Goal: Task Accomplishment & Management: Use online tool/utility

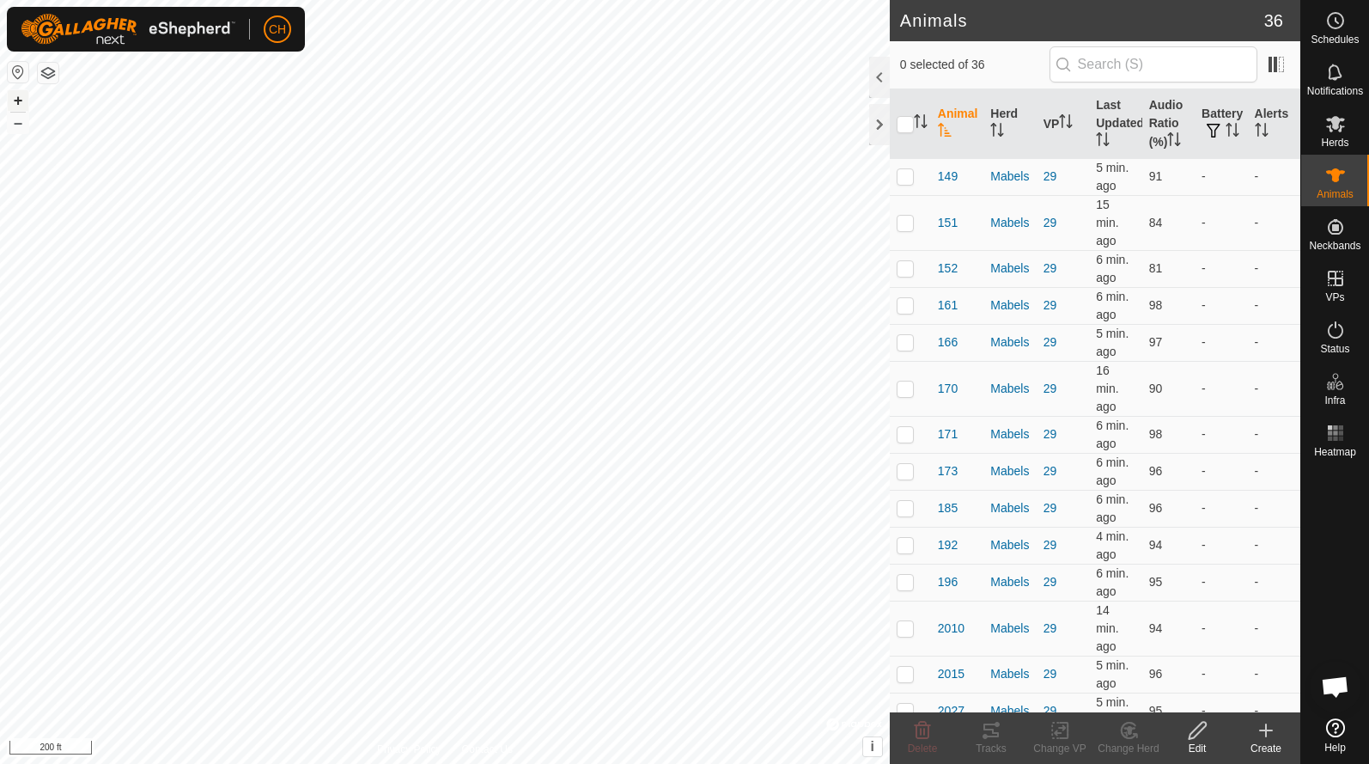
click at [19, 102] on button "+" at bounding box center [18, 100] width 21 height 21
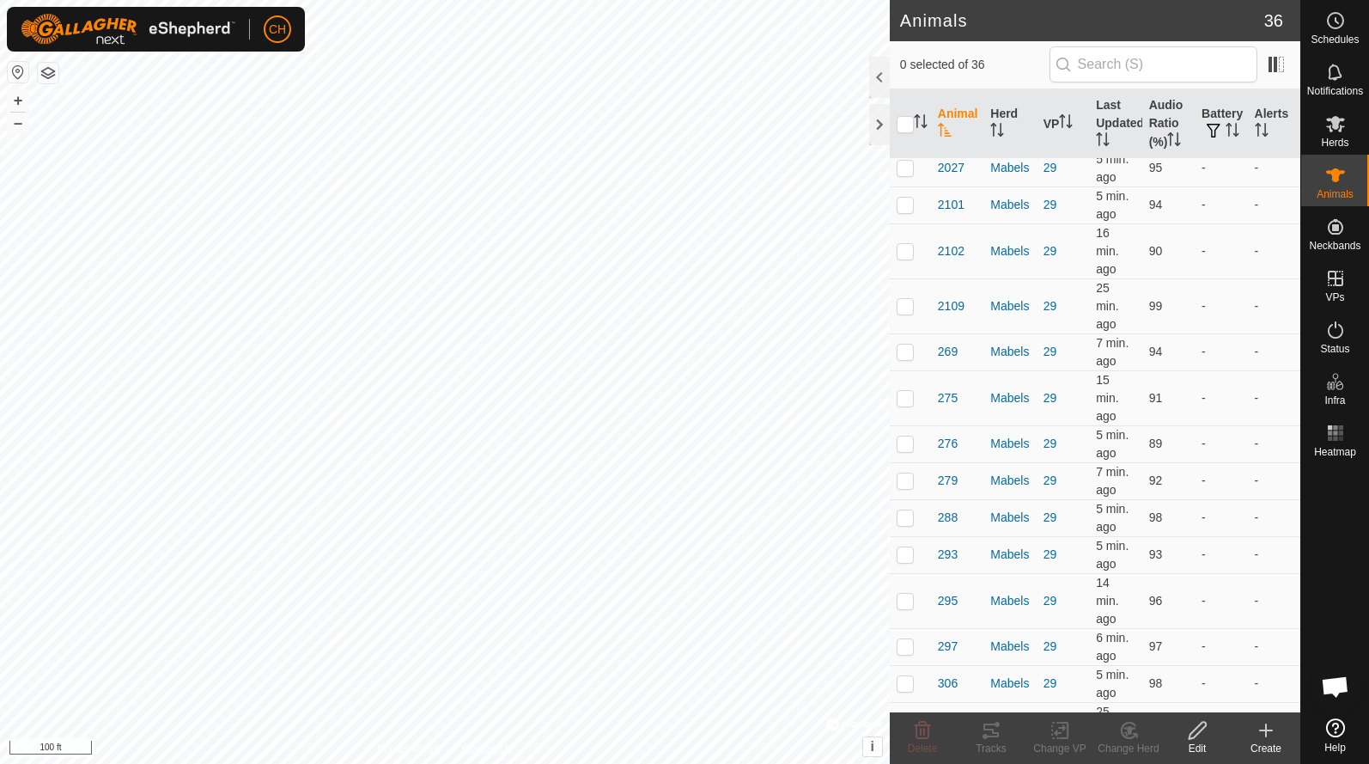
scroll to position [551, 0]
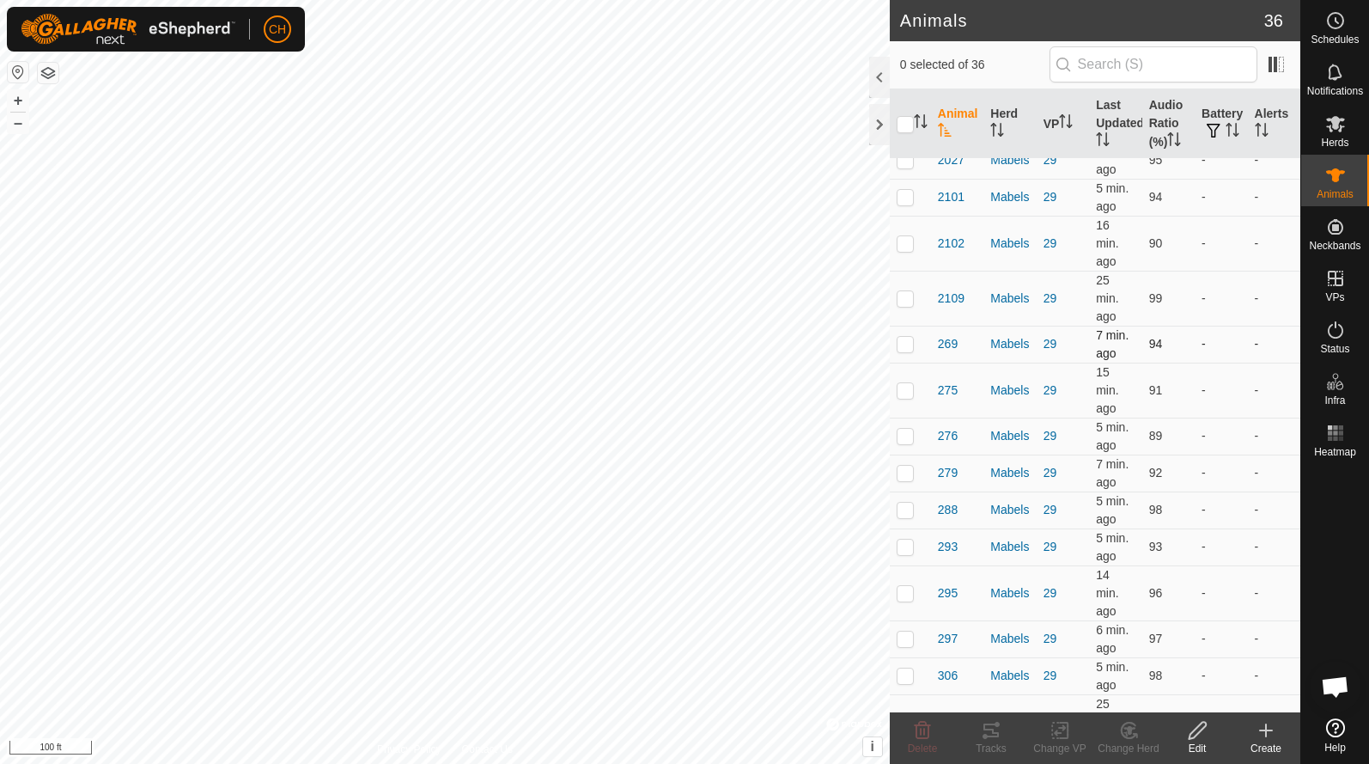
click at [907, 344] on p-checkbox at bounding box center [905, 344] width 17 height 14
checkbox input "true"
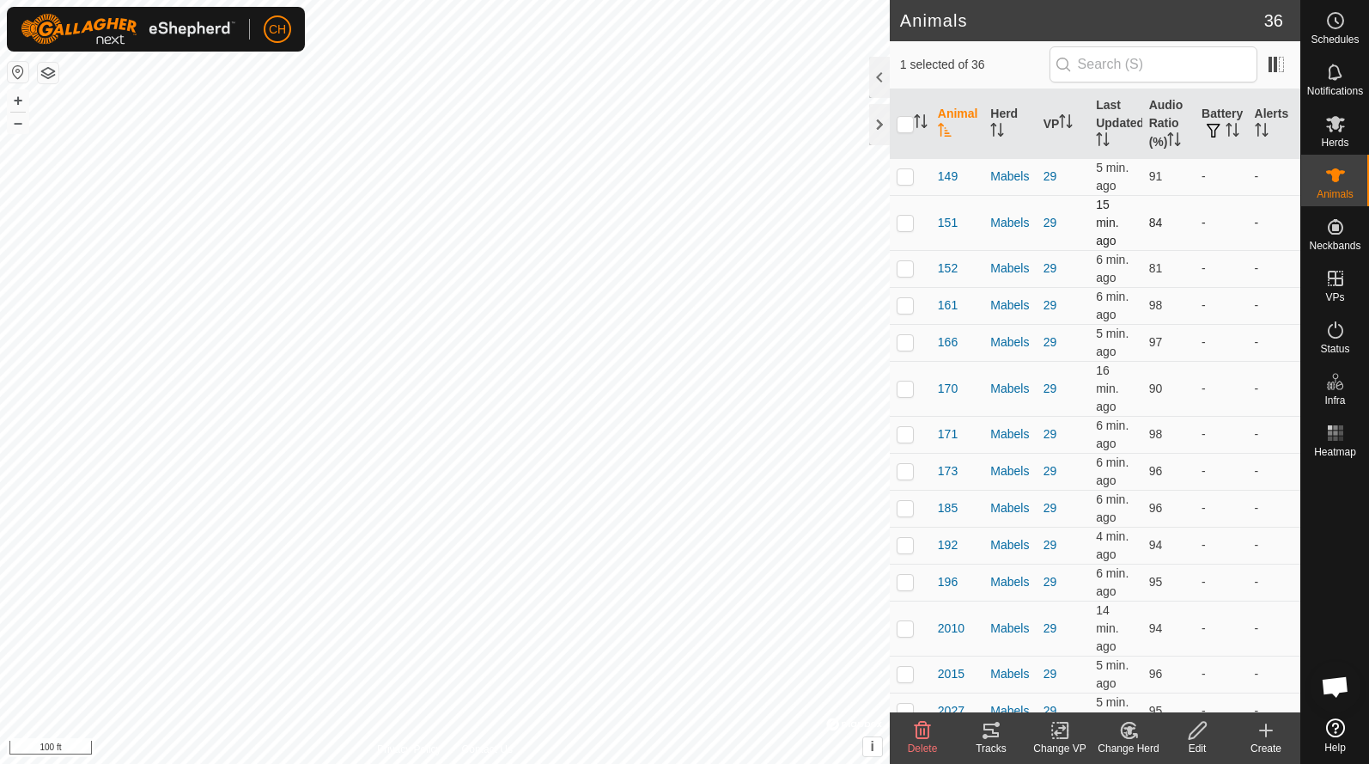
scroll to position [0, 0]
click at [905, 174] on p-checkbox at bounding box center [905, 176] width 17 height 14
checkbox input "true"
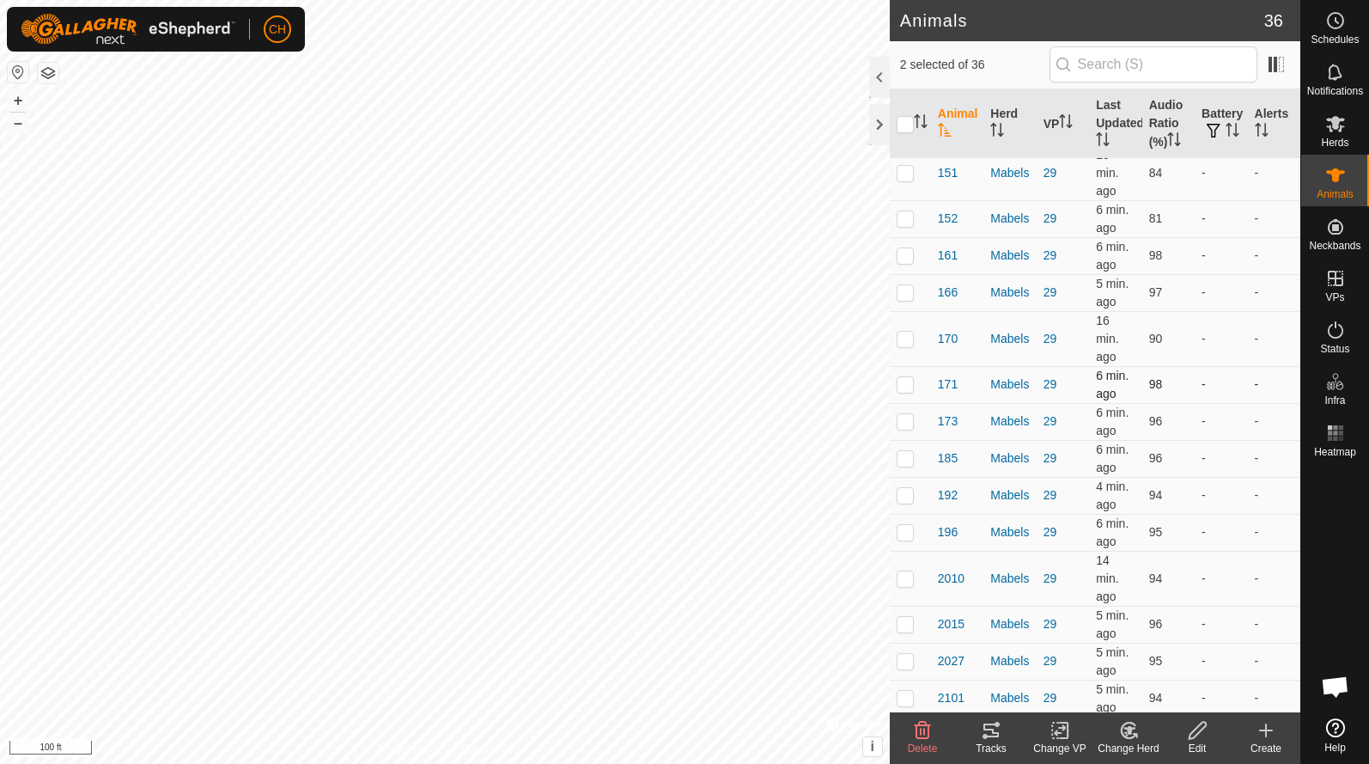
scroll to position [51, 0]
click at [910, 499] on p-checkbox at bounding box center [905, 494] width 17 height 14
checkbox input "true"
click at [907, 171] on p-checkbox at bounding box center [905, 172] width 17 height 14
checkbox input "true"
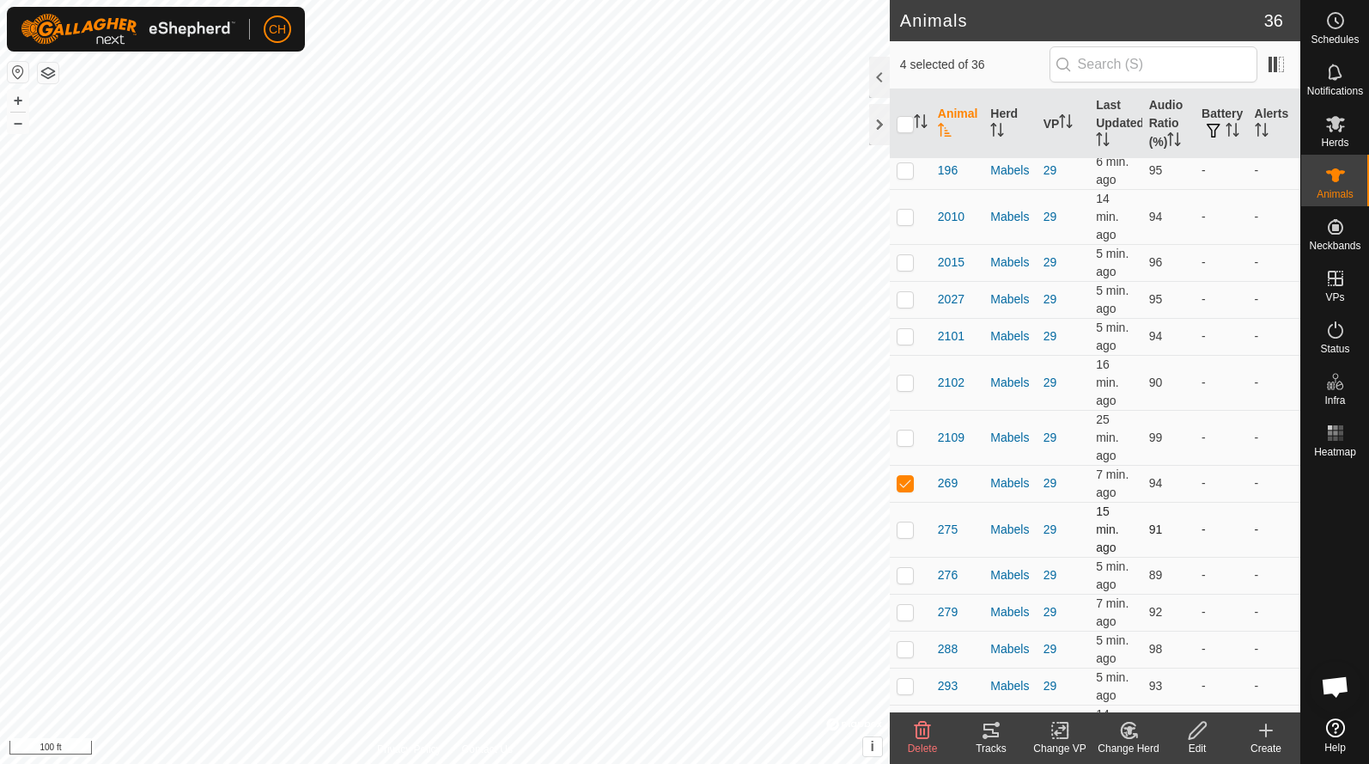
scroll to position [409, 0]
click at [906, 223] on p-checkbox at bounding box center [905, 219] width 17 height 14
checkbox input "true"
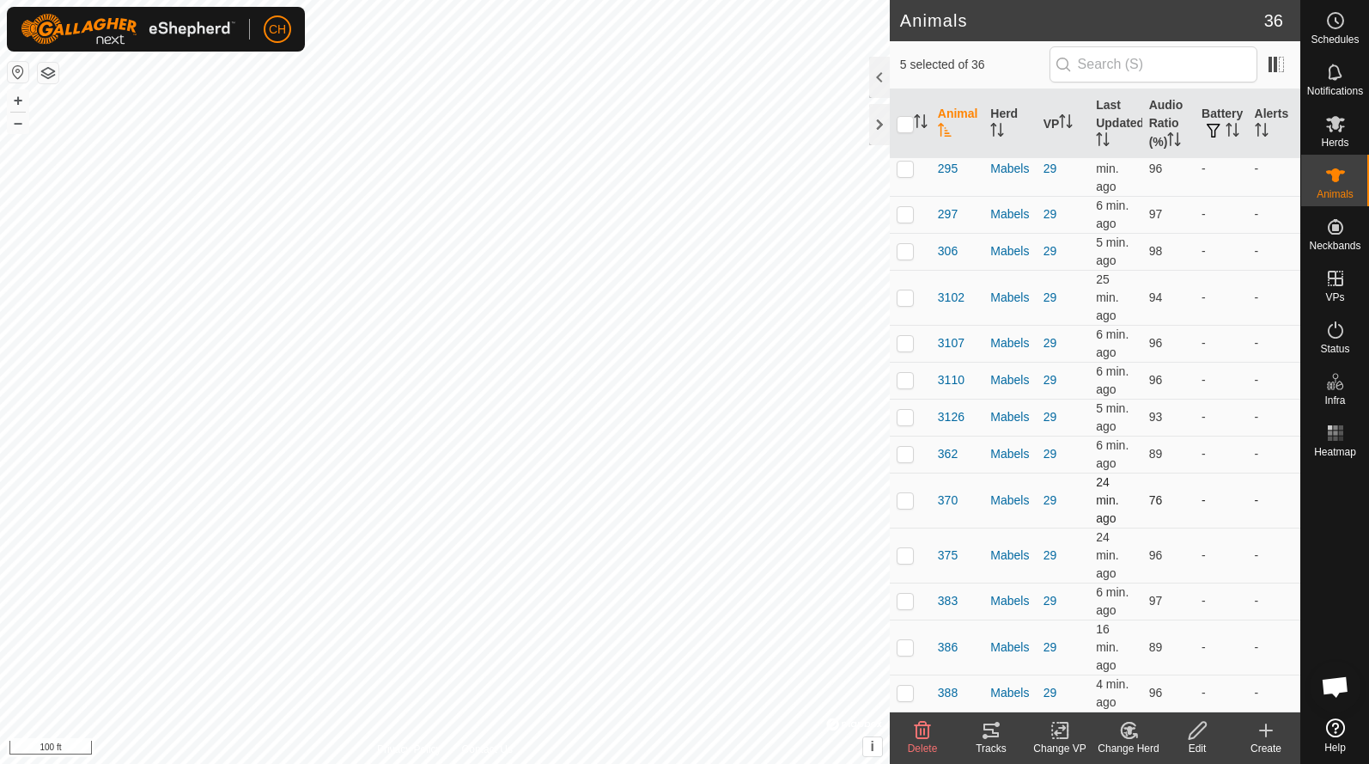
scroll to position [975, 0]
click at [909, 502] on p-checkbox at bounding box center [905, 500] width 17 height 14
checkbox input "true"
click at [991, 735] on icon at bounding box center [991, 730] width 21 height 21
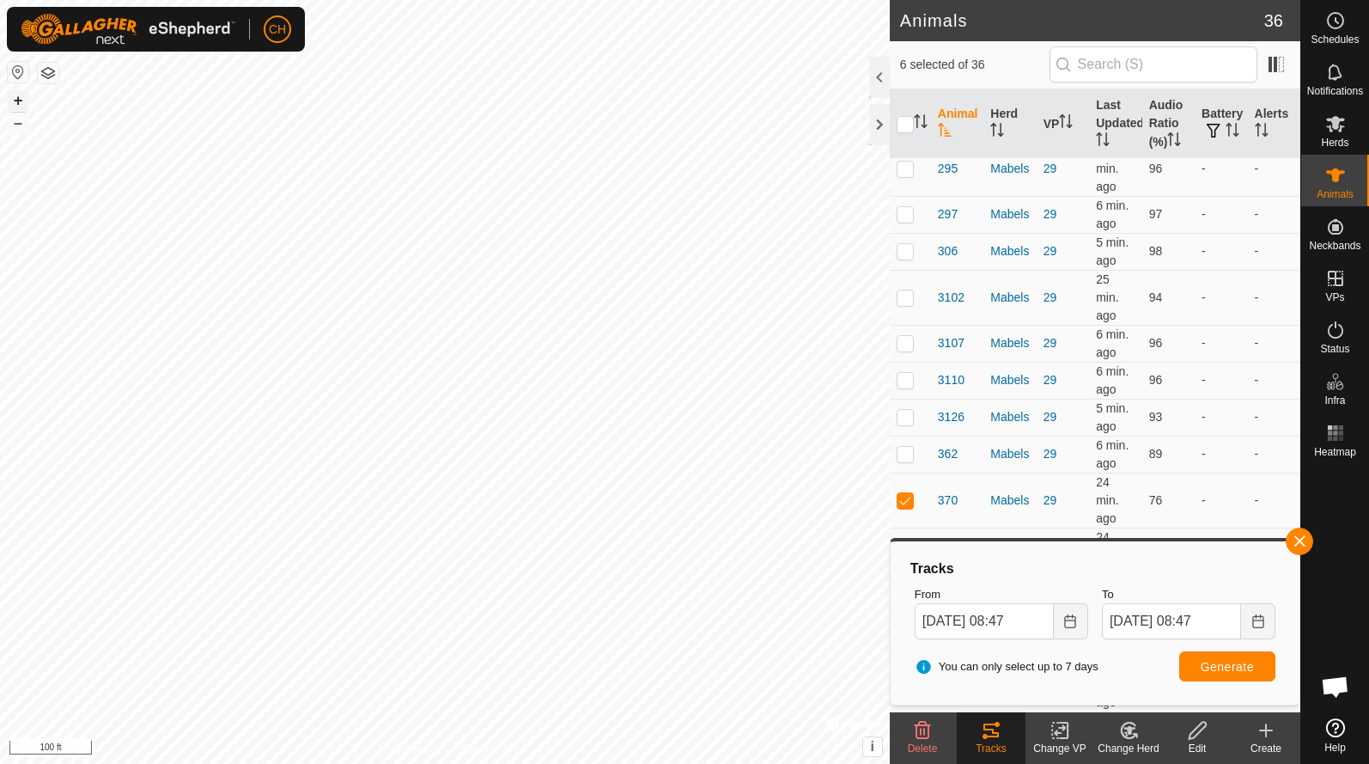
click at [19, 98] on button "+" at bounding box center [18, 100] width 21 height 21
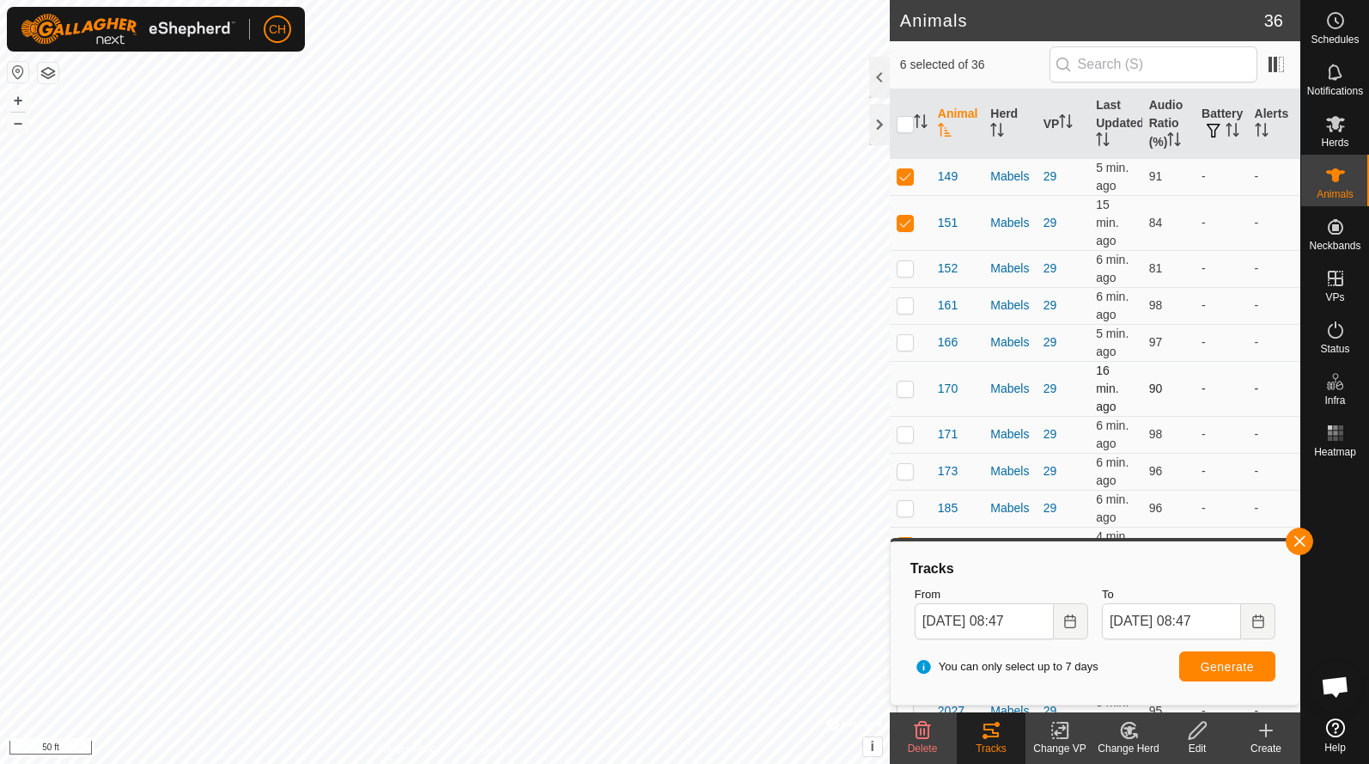
scroll to position [0, 0]
click at [906, 180] on p-checkbox at bounding box center [905, 176] width 17 height 14
checkbox input "false"
click at [1239, 665] on span "Generate" at bounding box center [1227, 667] width 53 height 14
click at [1068, 626] on icon "Choose Date" at bounding box center [1070, 621] width 11 height 14
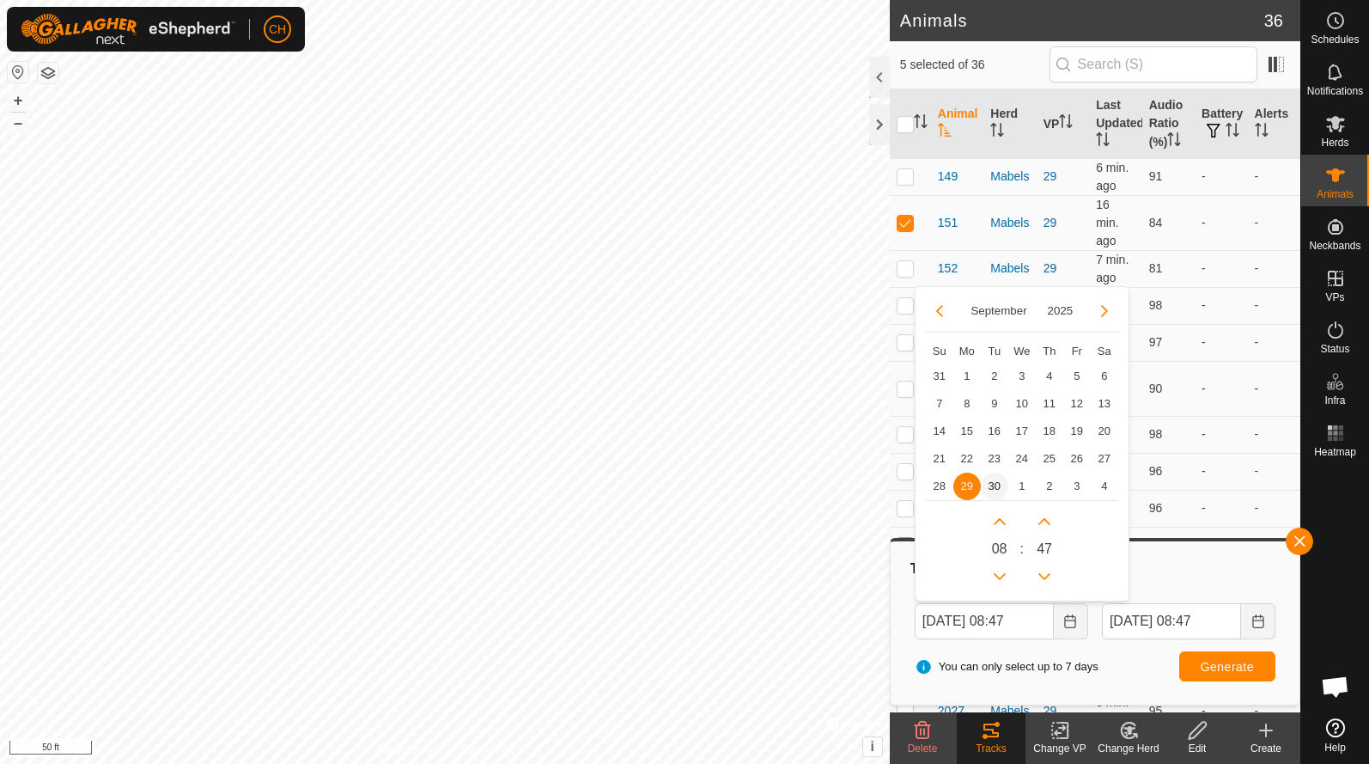
click at [990, 479] on span "30" at bounding box center [994, 486] width 27 height 27
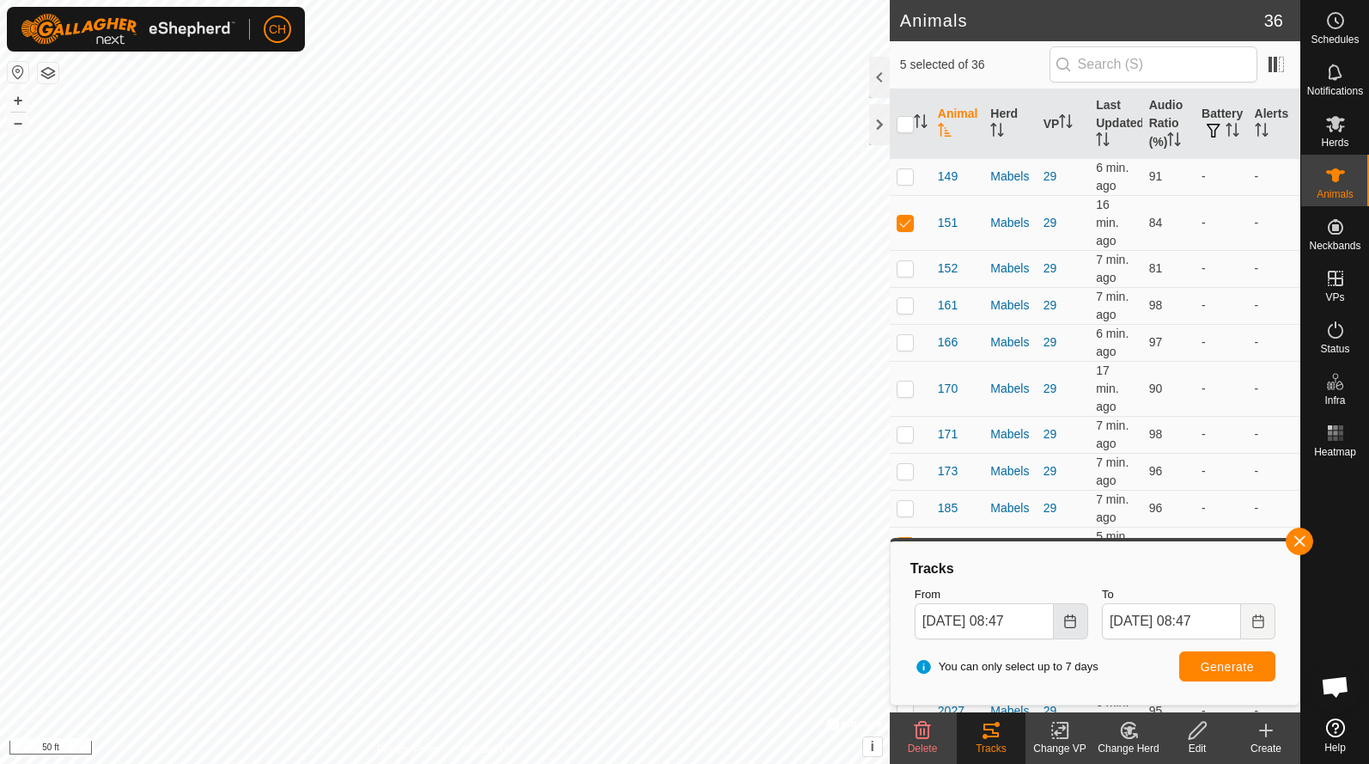
click at [1070, 625] on icon "Choose Date" at bounding box center [1071, 621] width 14 height 14
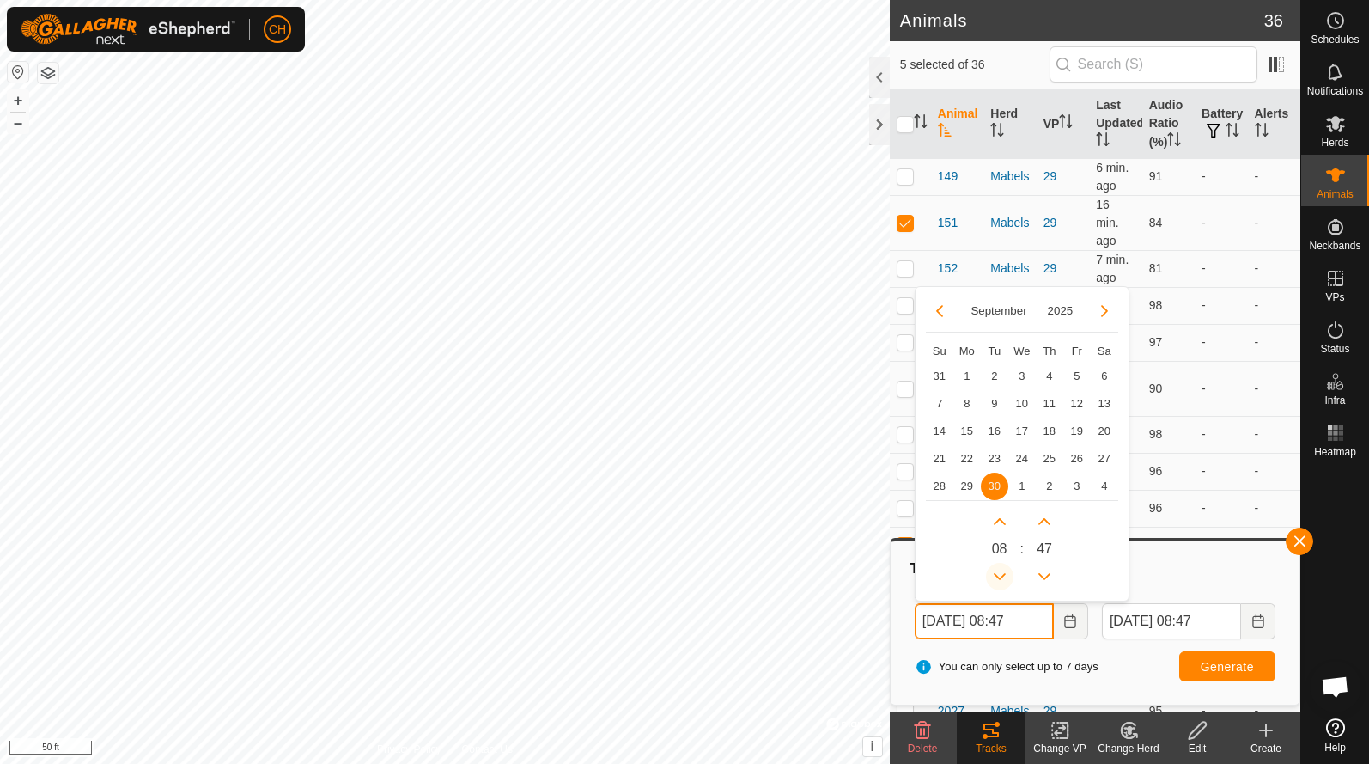
click at [1003, 577] on icon "Previous Hour" at bounding box center [1000, 577] width 14 height 14
click at [1004, 579] on span "Previous Hour" at bounding box center [1004, 579] width 0 height 0
click at [1003, 577] on button "Previous Hour" at bounding box center [999, 576] width 27 height 27
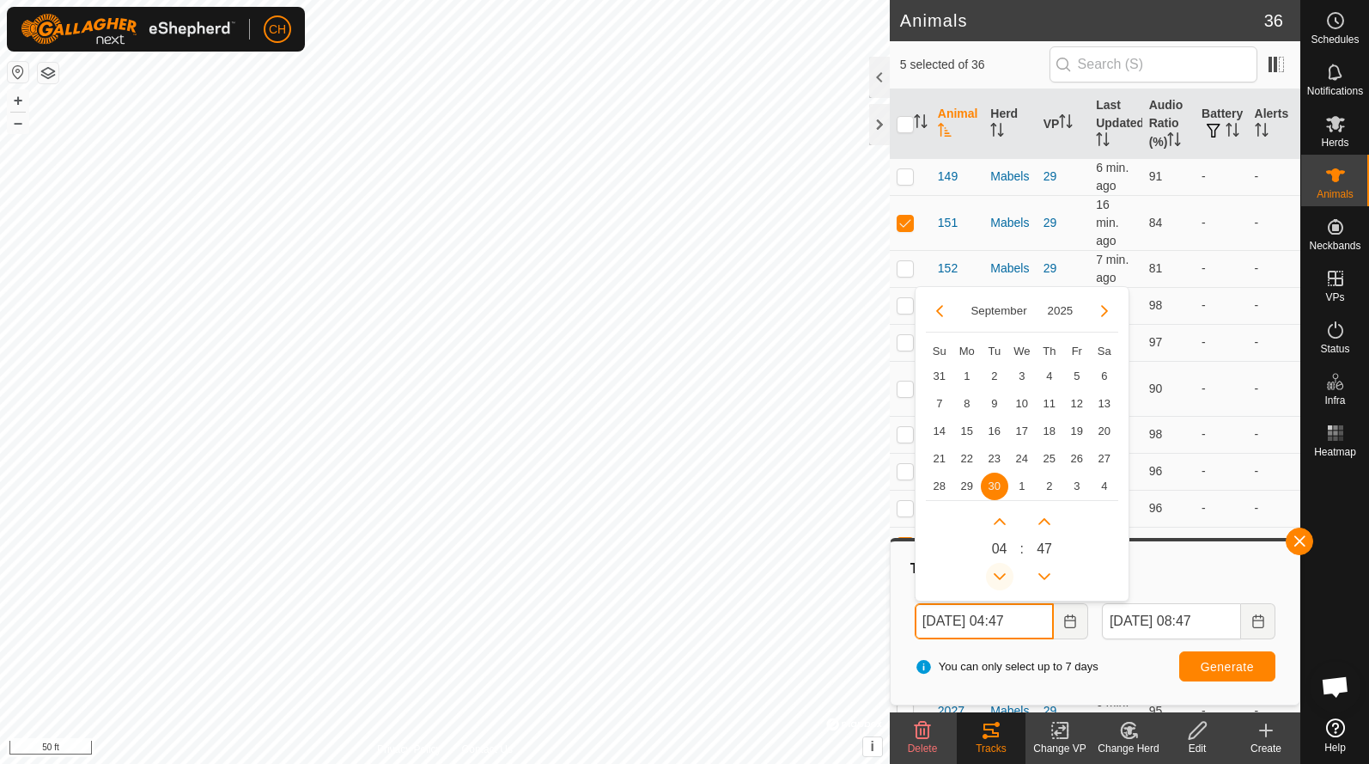
type input "[DATE] 03:47"
click at [1196, 672] on button "Generate" at bounding box center [1228, 666] width 96 height 30
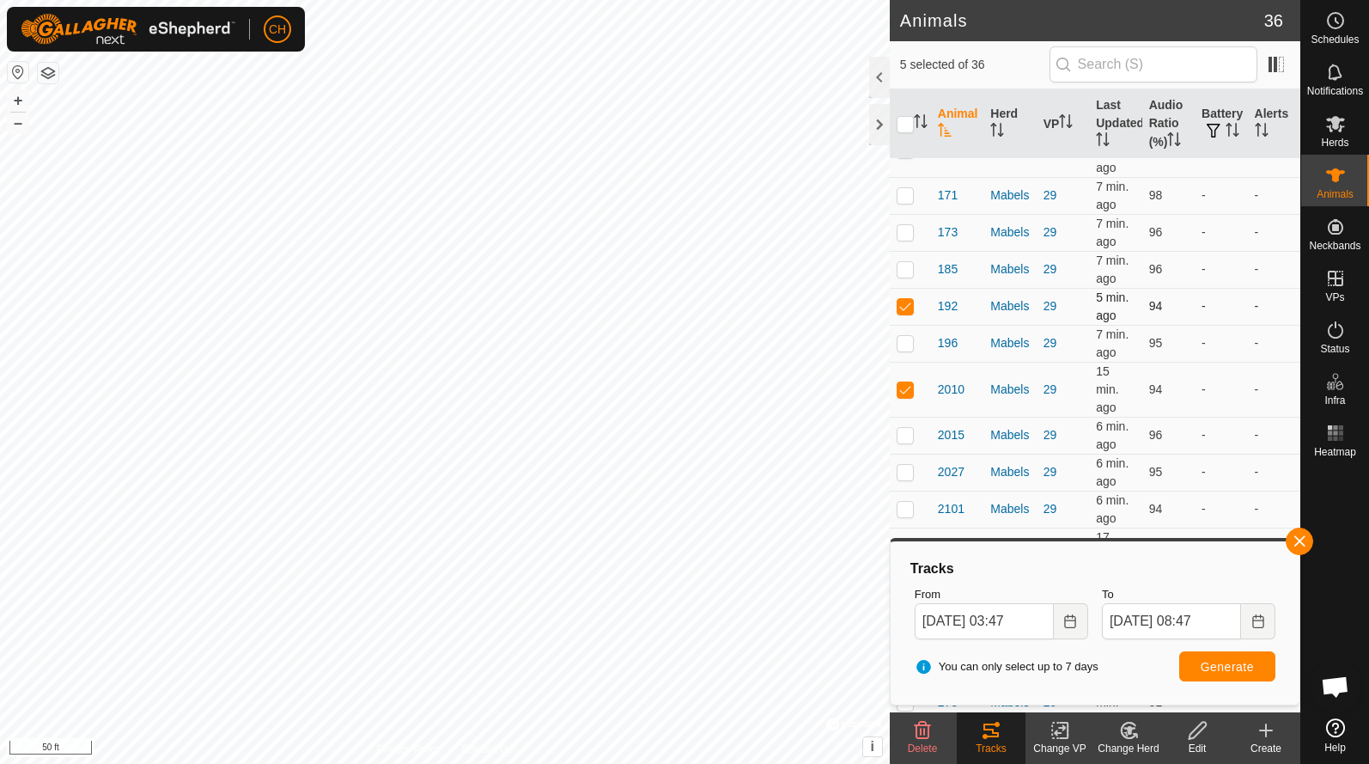
scroll to position [241, 0]
click at [906, 305] on p-checkbox at bounding box center [905, 304] width 17 height 14
checkbox input "false"
click at [1201, 660] on span "Generate" at bounding box center [1227, 667] width 53 height 14
click at [900, 381] on p-checkbox at bounding box center [905, 388] width 17 height 14
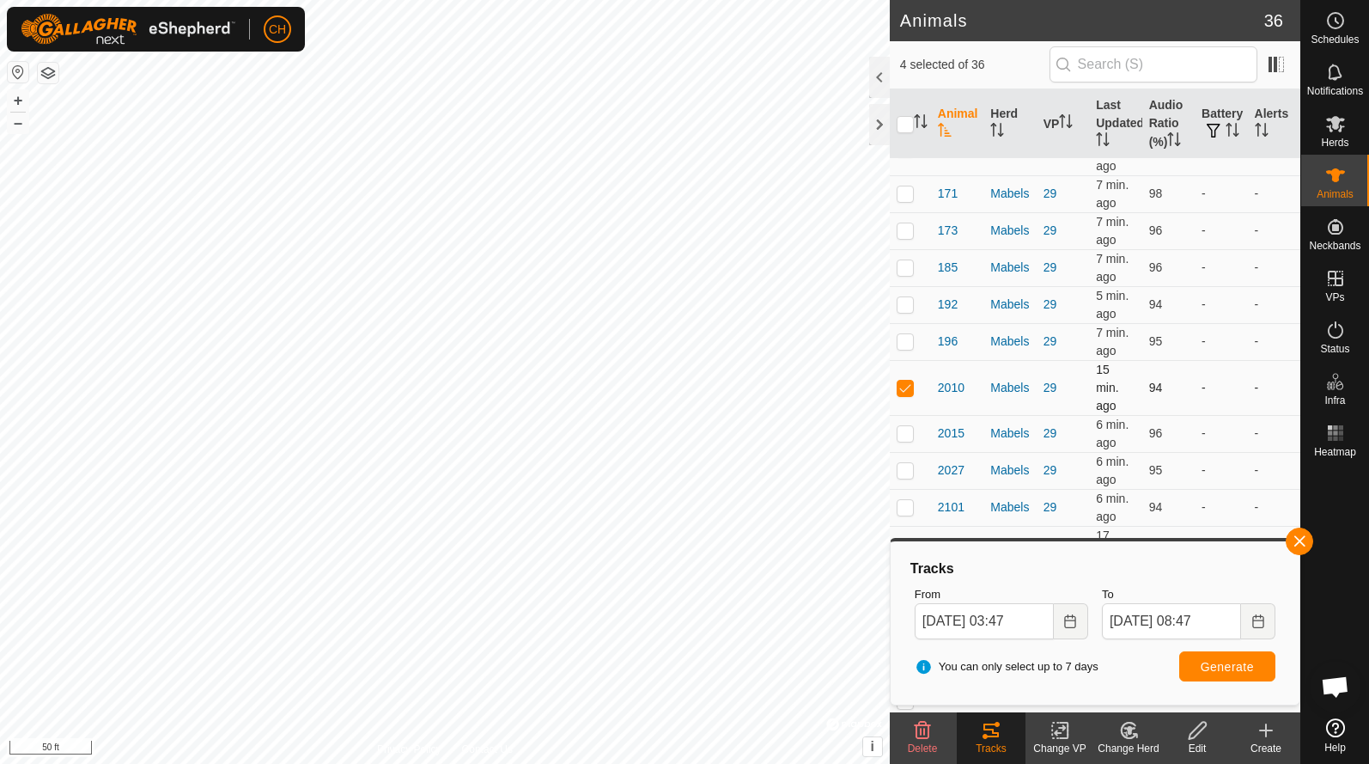
checkbox input "false"
click at [1225, 668] on span "Generate" at bounding box center [1227, 667] width 53 height 14
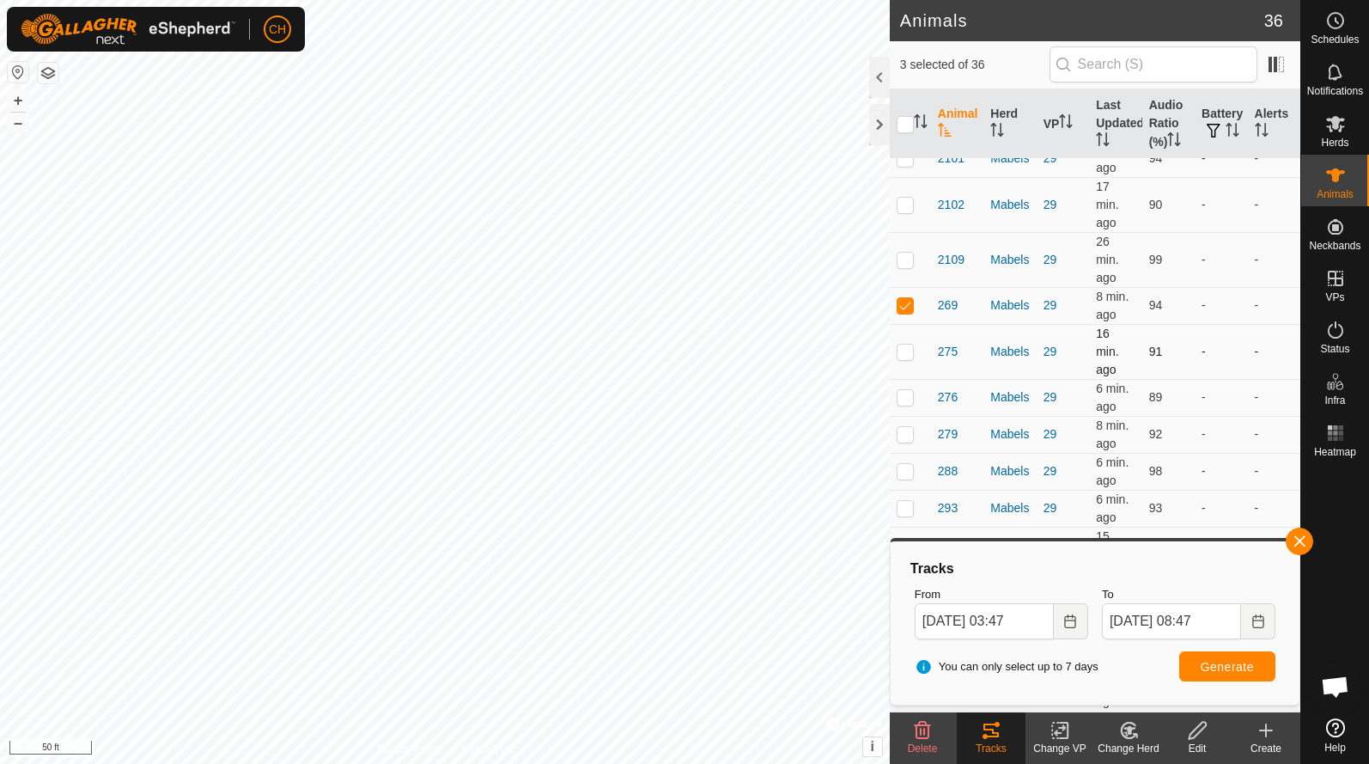
scroll to position [601, 0]
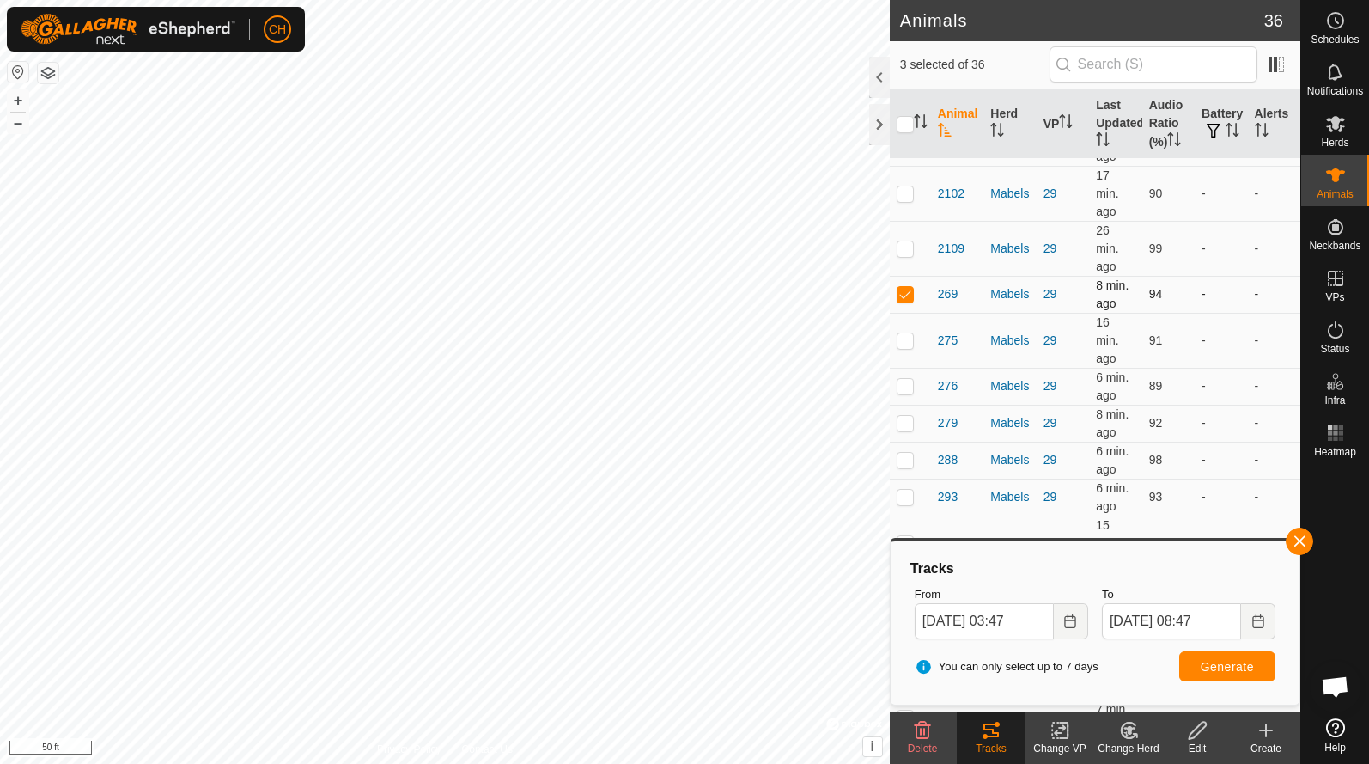
click at [902, 298] on p-checkbox at bounding box center [905, 294] width 17 height 14
checkbox input "false"
click at [1196, 661] on button "Generate" at bounding box center [1228, 666] width 96 height 30
click at [21, 125] on button "–" at bounding box center [18, 123] width 21 height 21
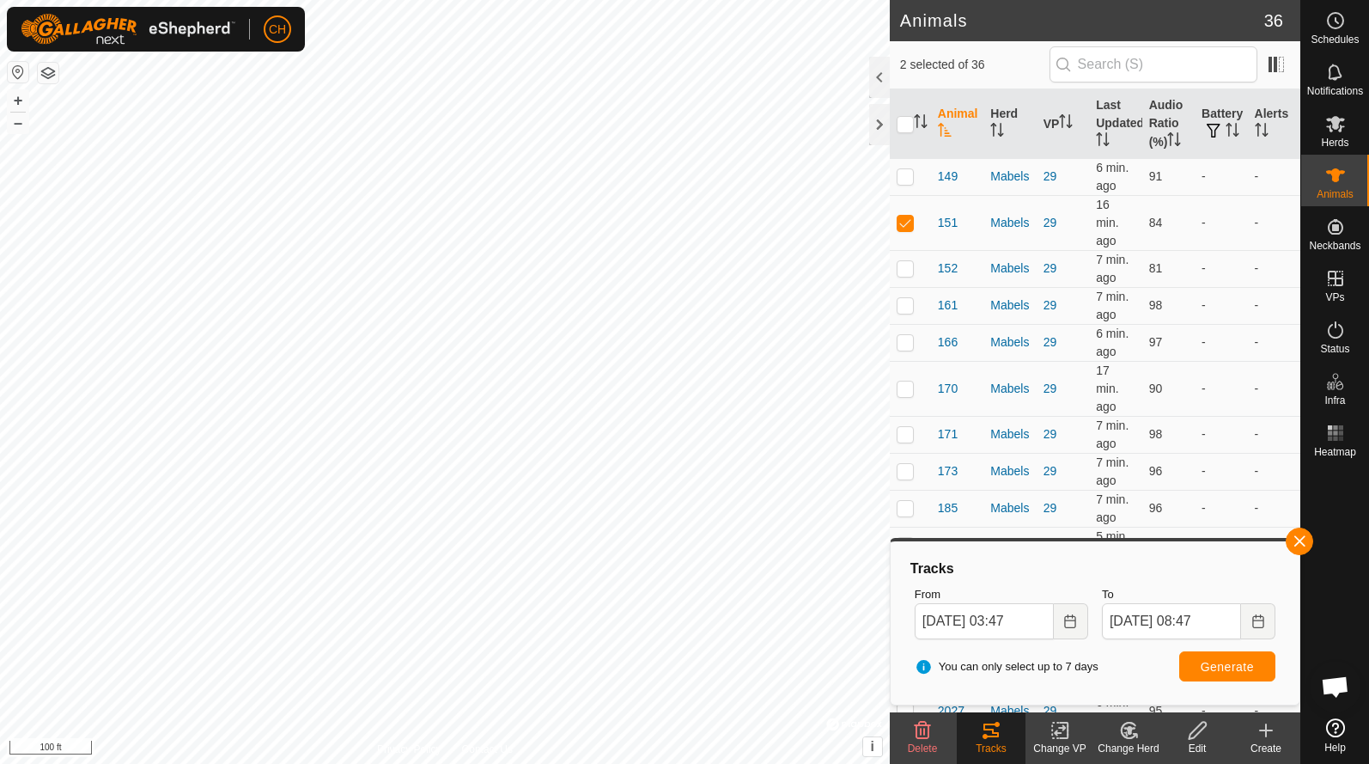
scroll to position [0, 0]
click at [1074, 625] on icon "Choose Date" at bounding box center [1071, 621] width 14 height 14
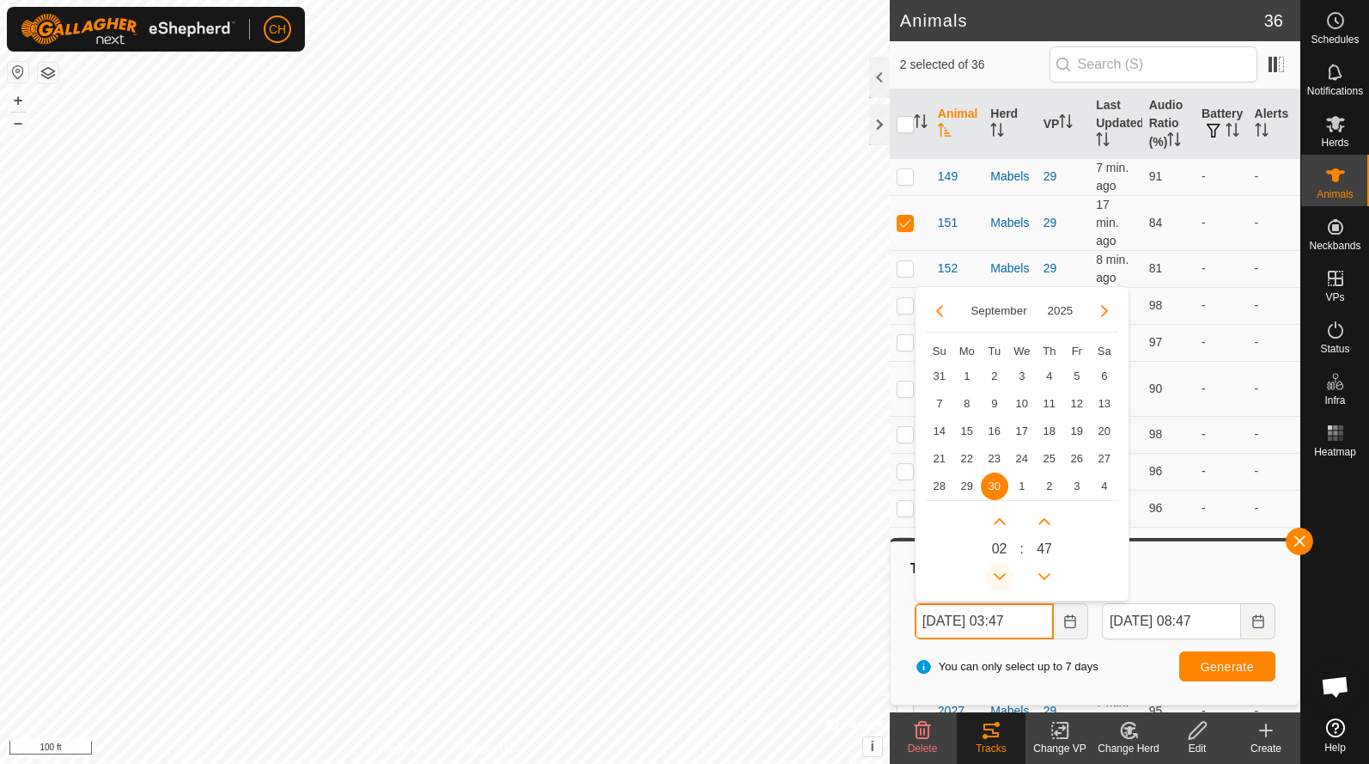
click at [997, 568] on button "Previous Hour" at bounding box center [999, 576] width 27 height 27
click at [997, 570] on span "Previous Hour" at bounding box center [997, 570] width 0 height 0
click at [997, 568] on button "Previous Hour" at bounding box center [999, 576] width 27 height 27
type input "[DATE] 23:47"
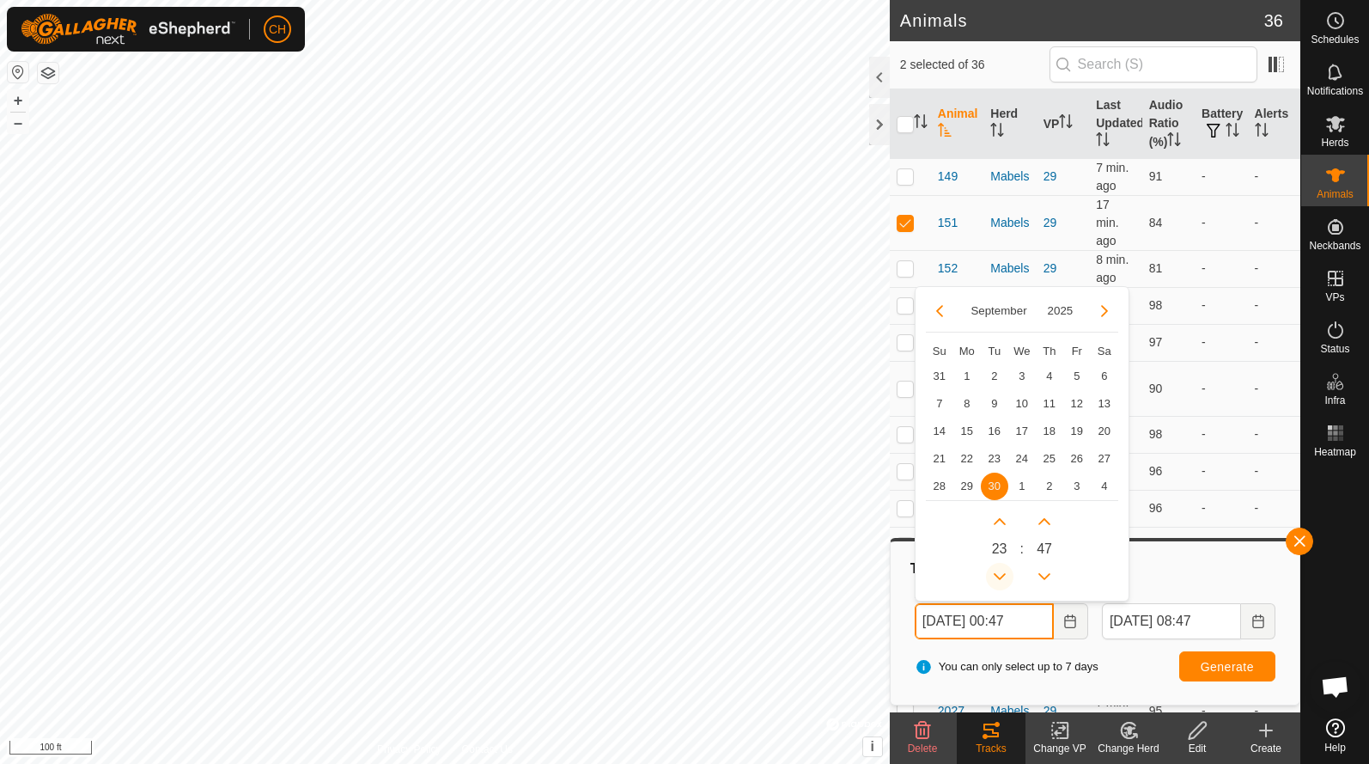
type input "[DATE] 23:47"
click at [997, 568] on button "Previous Hour" at bounding box center [999, 576] width 27 height 27
click at [997, 570] on span "Previous Hour" at bounding box center [997, 570] width 0 height 0
click at [997, 568] on button "Previous Hour" at bounding box center [999, 576] width 27 height 27
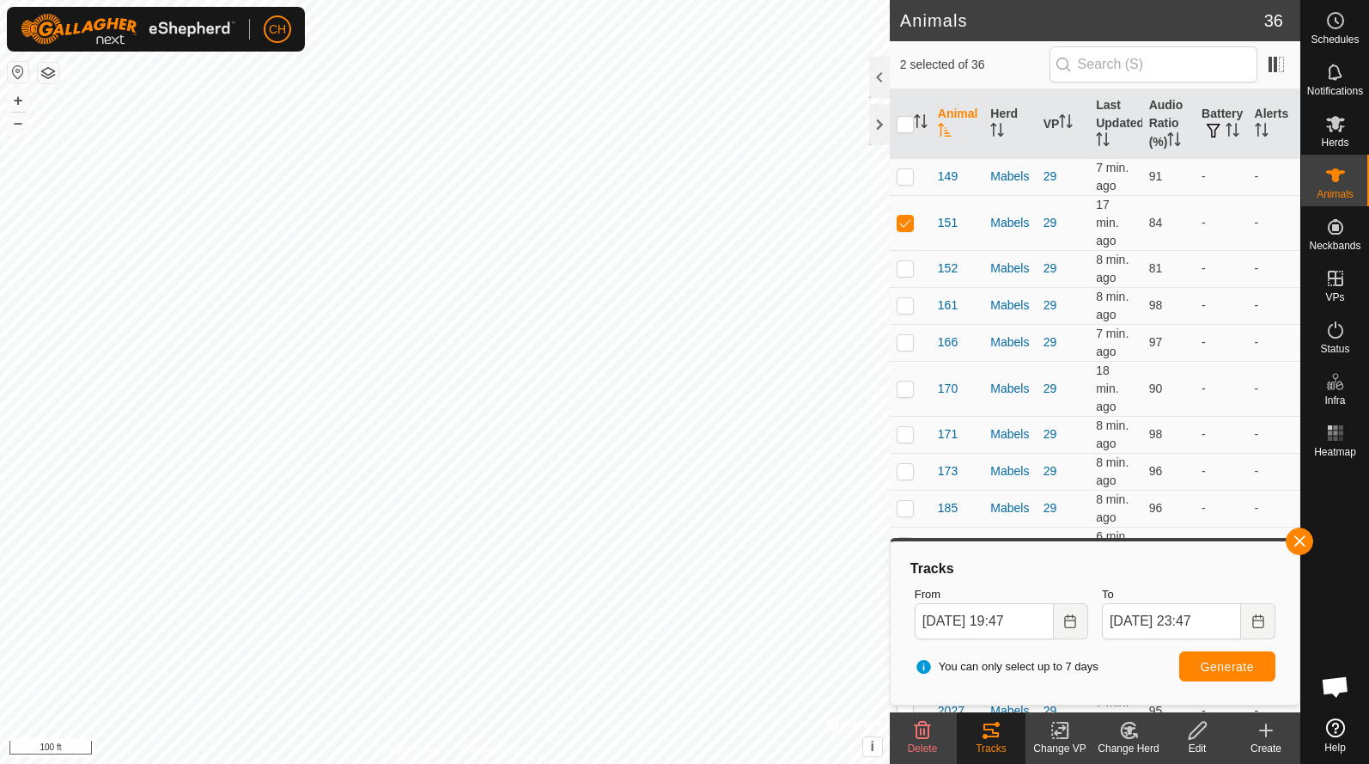
click at [1204, 663] on span "Generate" at bounding box center [1227, 667] width 53 height 14
click at [1073, 622] on icon "Choose Date" at bounding box center [1071, 621] width 14 height 14
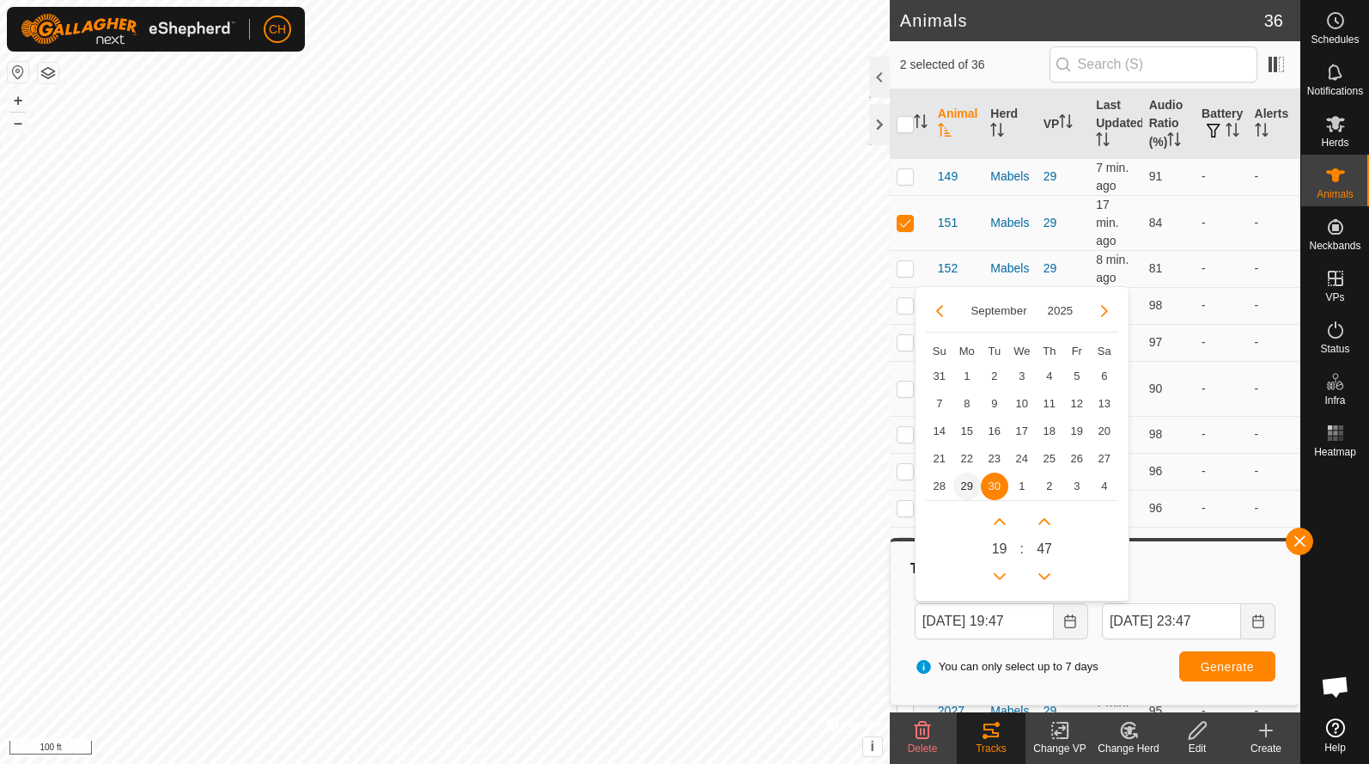
click at [970, 490] on span "29" at bounding box center [967, 486] width 27 height 27
type input "[DATE] 19:47"
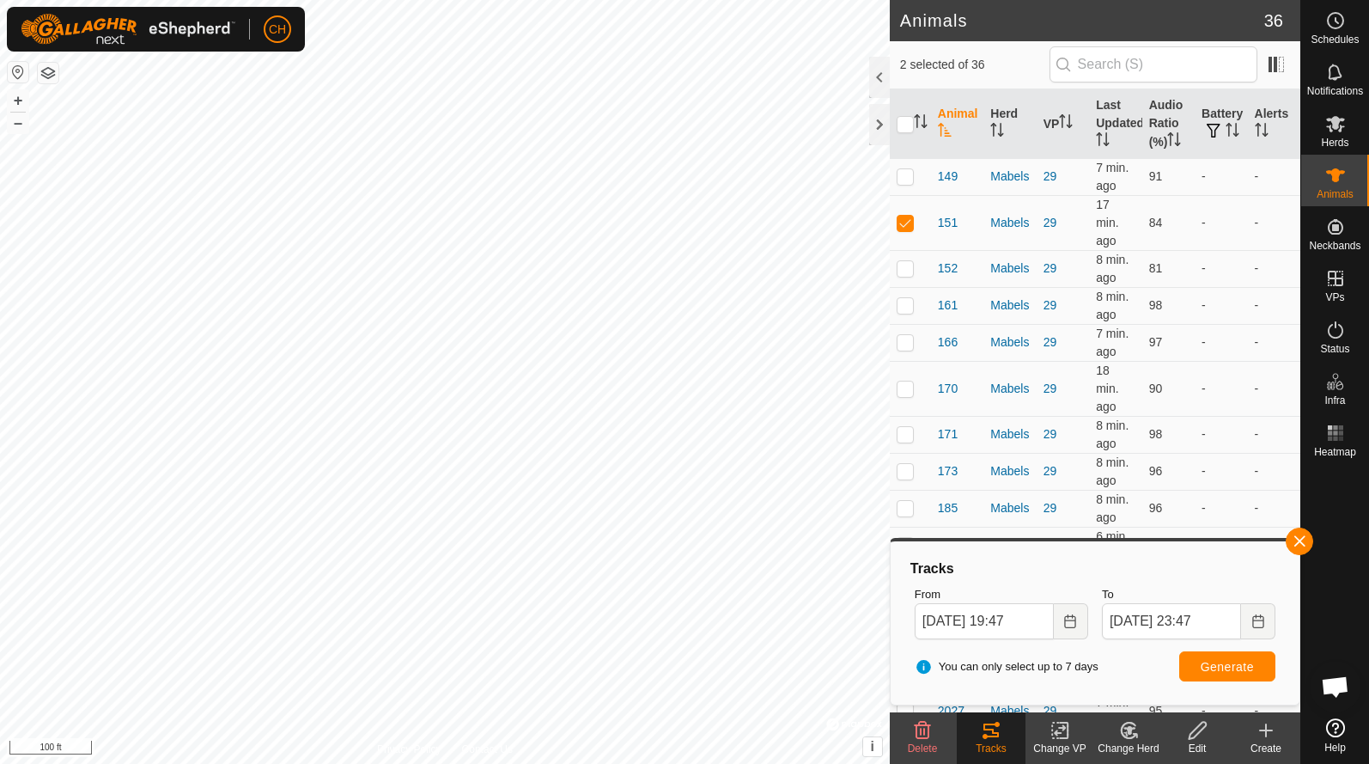
click at [1220, 668] on span "Generate" at bounding box center [1227, 667] width 53 height 14
click at [903, 231] on td at bounding box center [910, 222] width 41 height 55
checkbox input "false"
click at [1223, 665] on span "Generate" at bounding box center [1227, 667] width 53 height 14
click at [1065, 624] on icon "Choose Date" at bounding box center [1070, 621] width 11 height 14
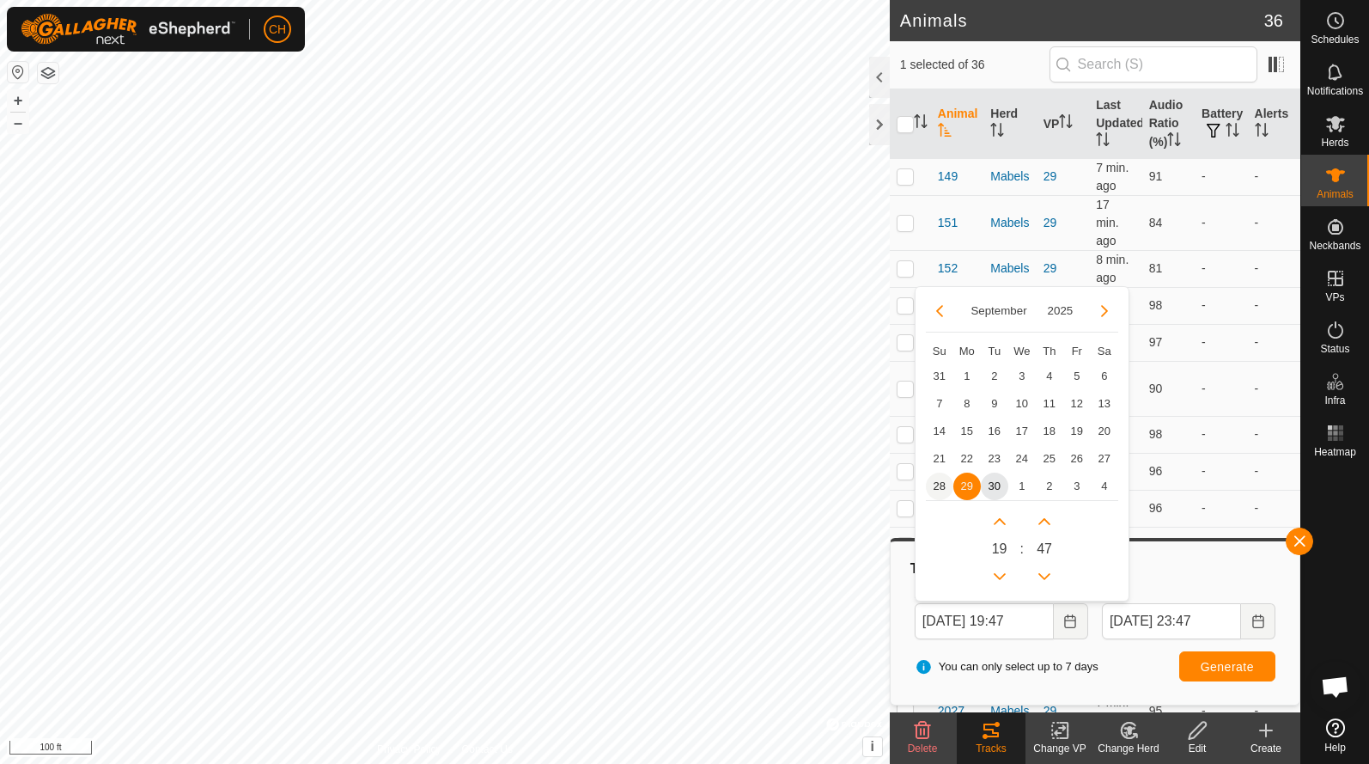
click at [940, 481] on span "28" at bounding box center [939, 486] width 27 height 27
type input "[DATE] 19:47"
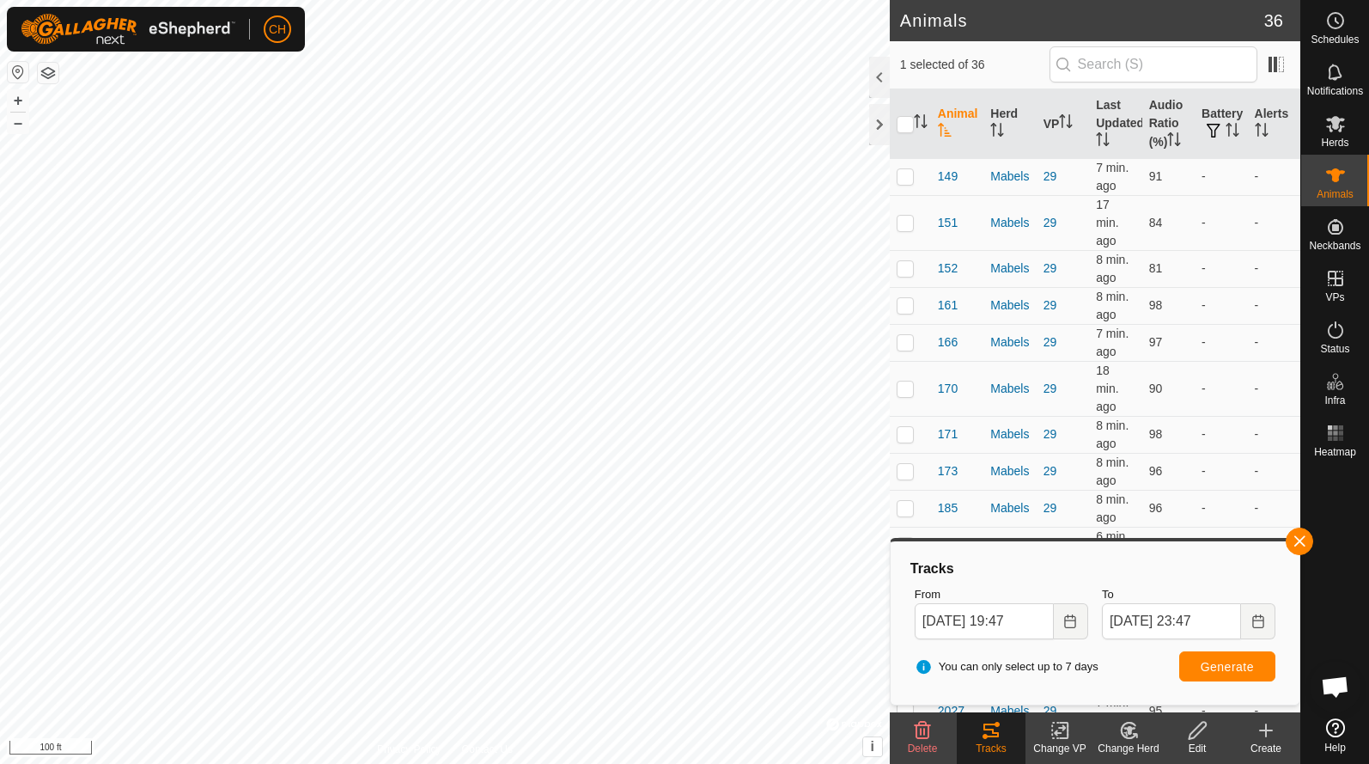
click at [1201, 668] on span "Generate" at bounding box center [1227, 667] width 53 height 14
click at [1299, 535] on span "button" at bounding box center [1300, 541] width 14 height 14
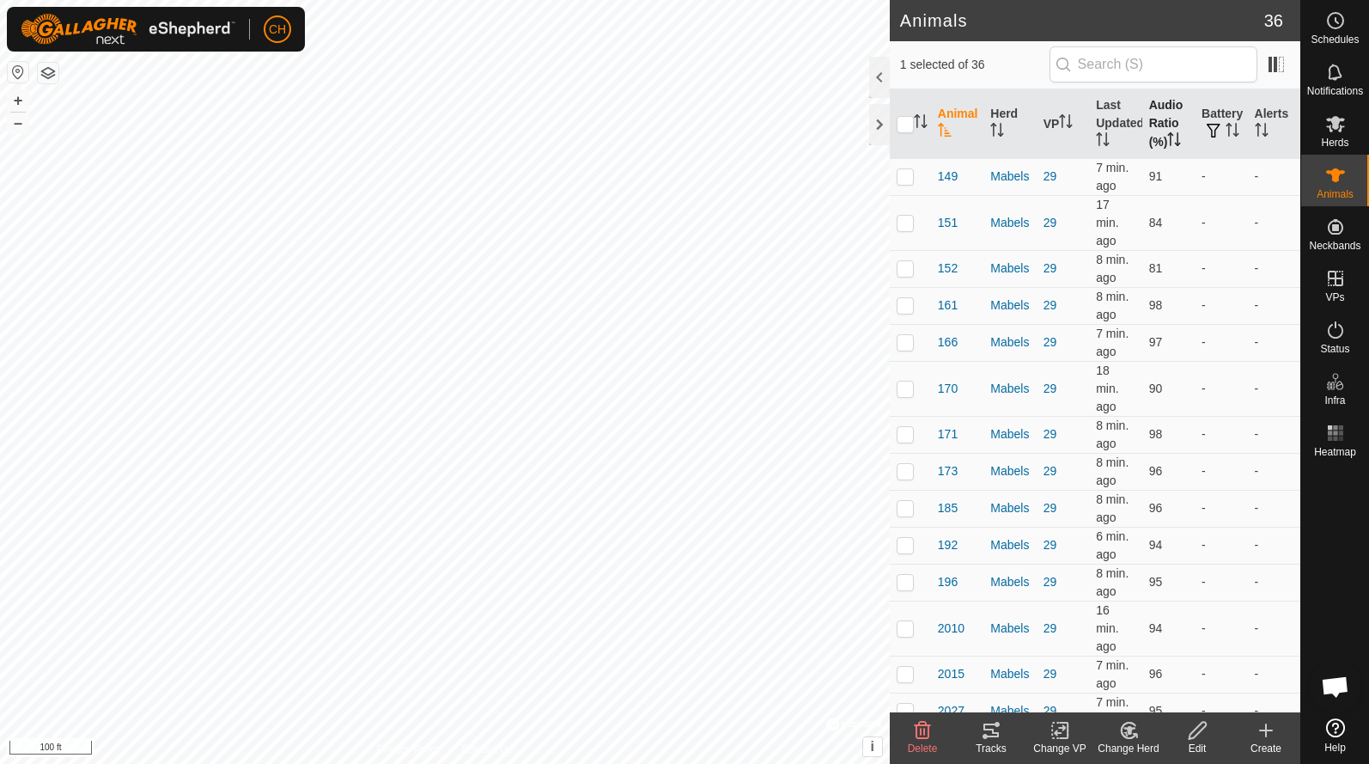
click at [1164, 124] on th "Audio Ratio (%)" at bounding box center [1169, 124] width 52 height 70
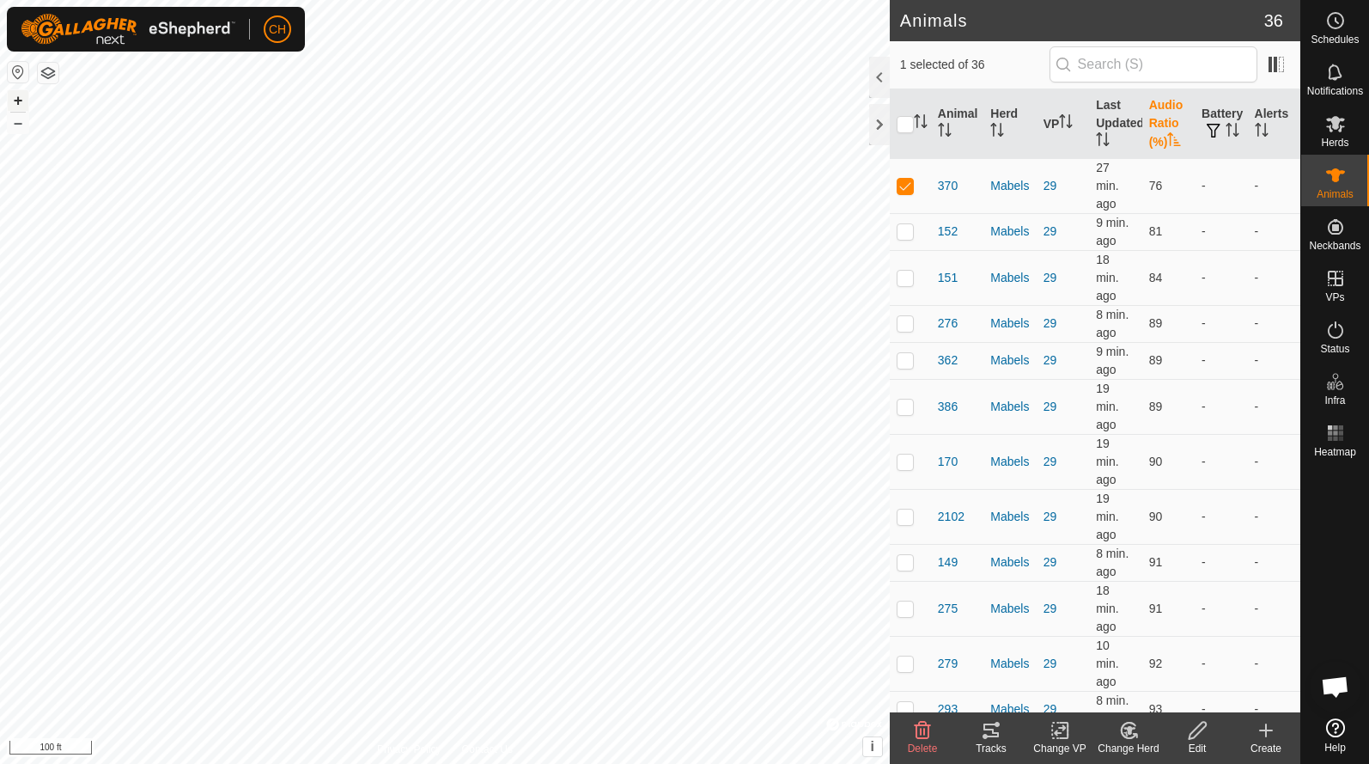
click at [18, 102] on button "+" at bounding box center [18, 100] width 21 height 21
